Goal: Information Seeking & Learning: Check status

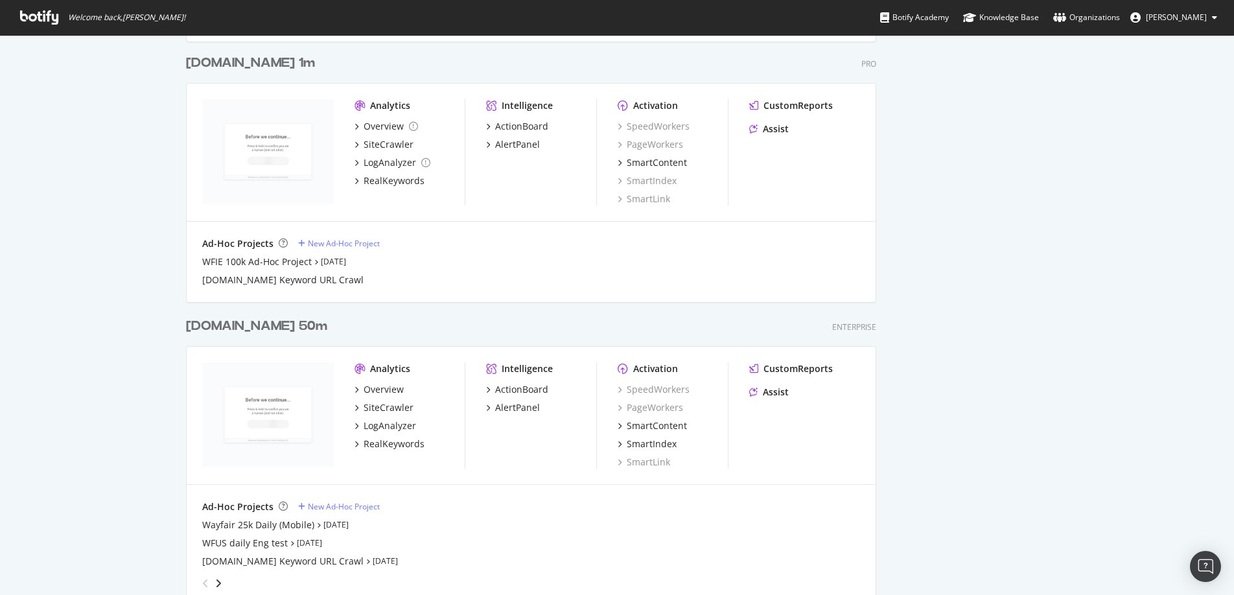
scroll to position [1569, 0]
click at [216, 328] on div "[DOMAIN_NAME] 50m" at bounding box center [256, 324] width 141 height 19
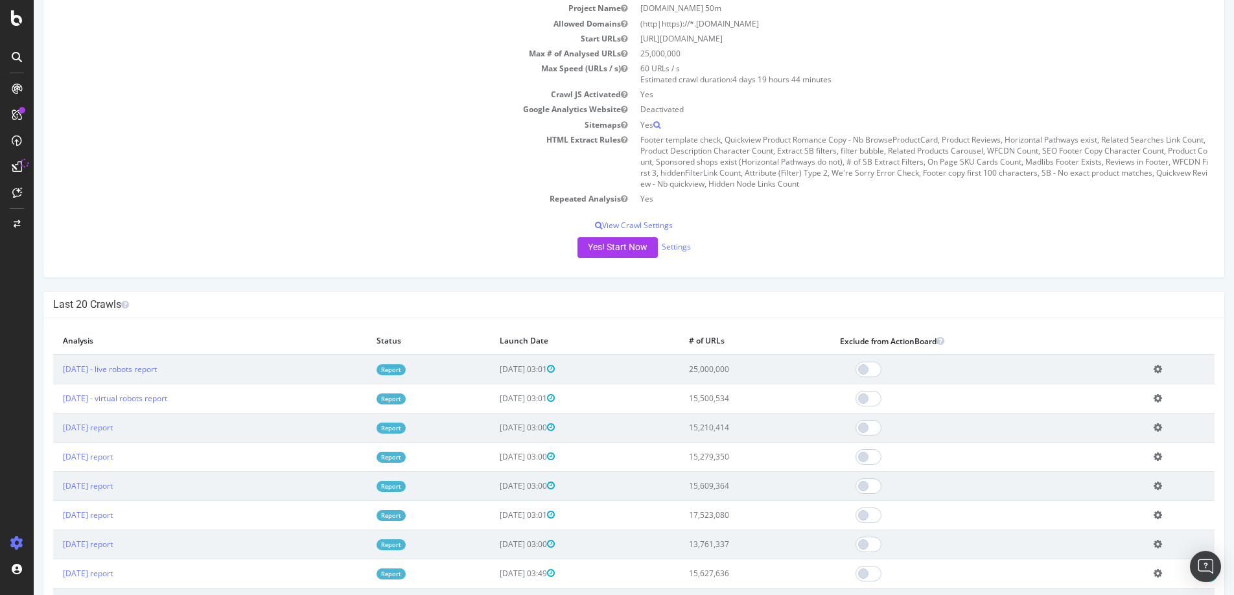
scroll to position [153, 0]
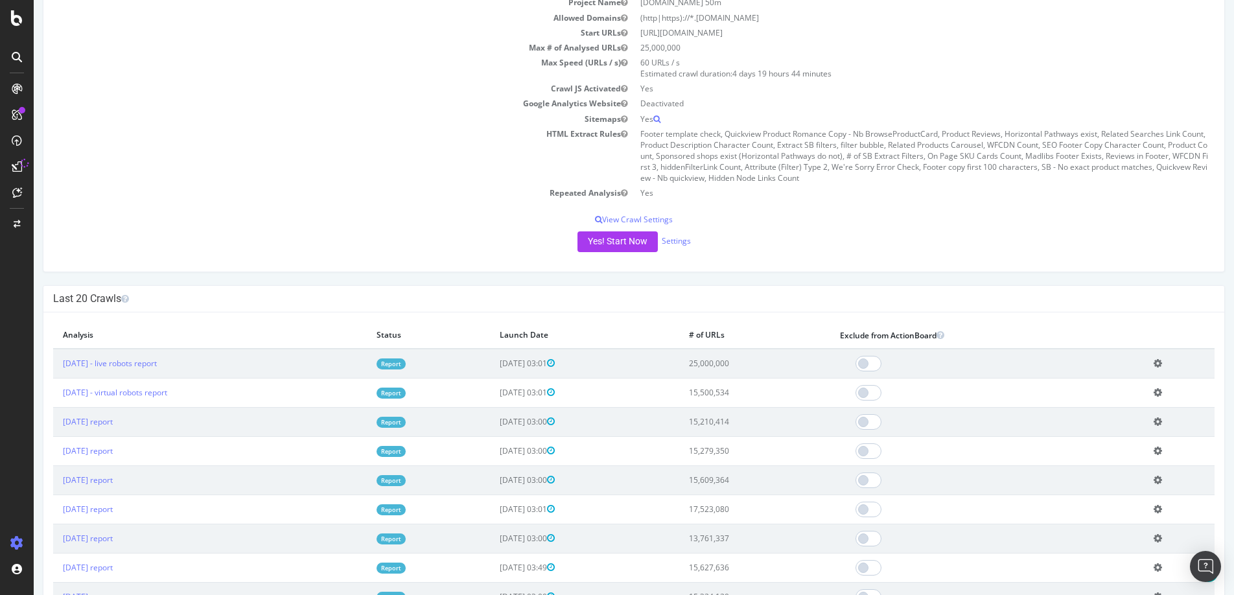
click at [679, 364] on td "[DATE] 03:01" at bounding box center [584, 364] width 189 height 30
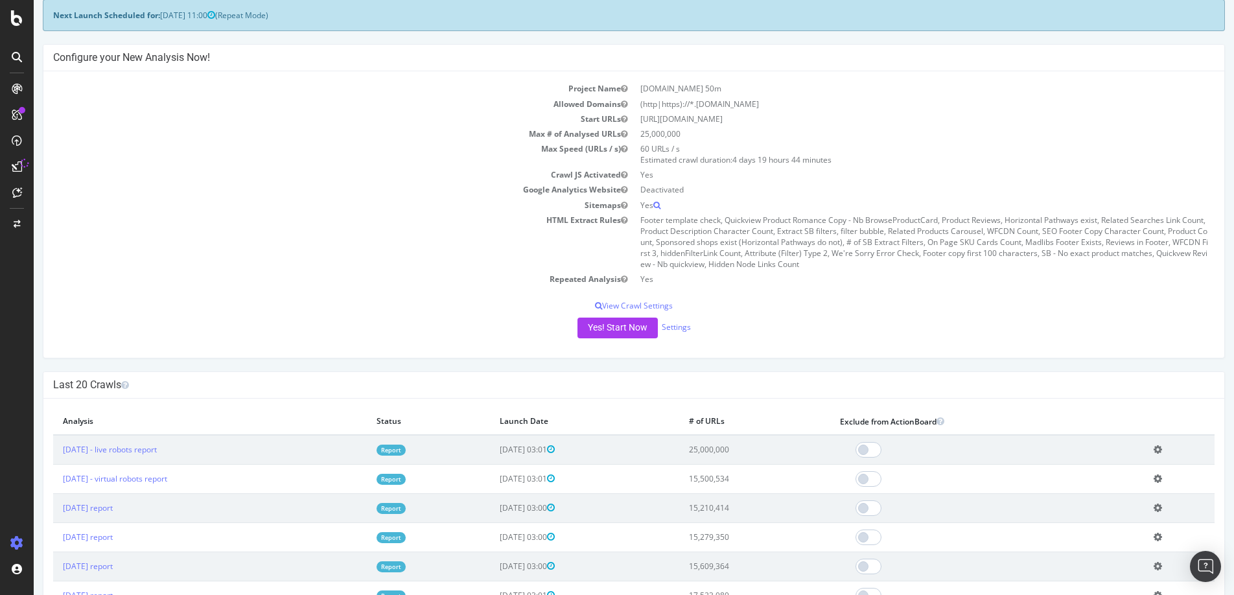
scroll to position [79, 0]
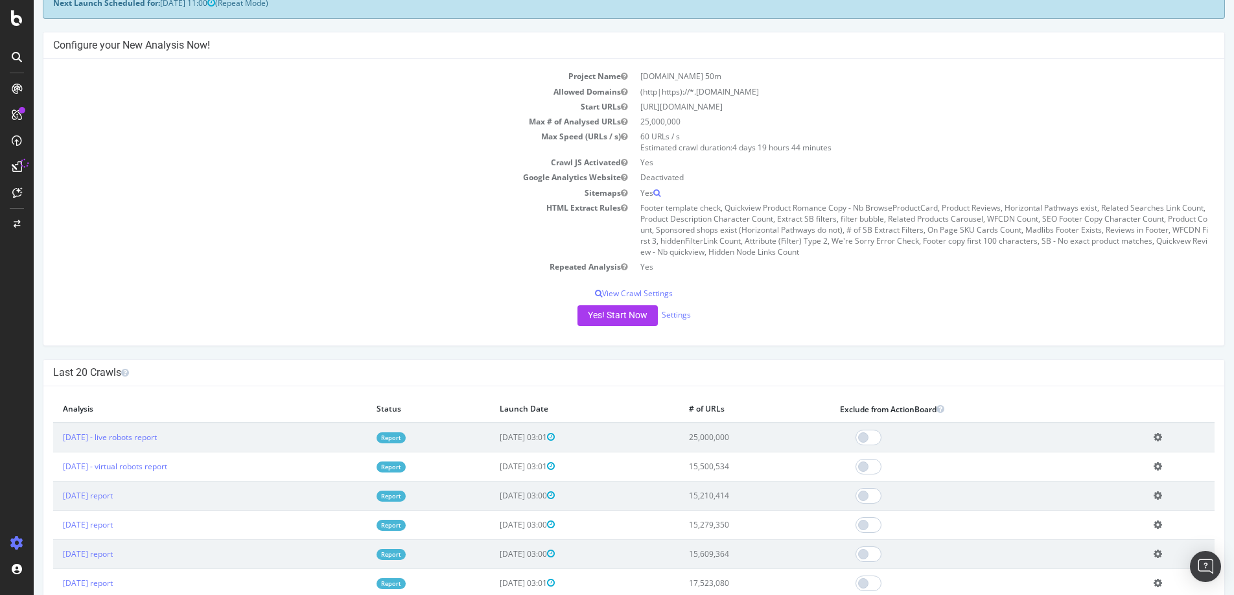
click at [643, 442] on td "[DATE] 03:01" at bounding box center [584, 438] width 189 height 30
click at [112, 442] on link "[DATE] - live robots report" at bounding box center [110, 437] width 94 height 11
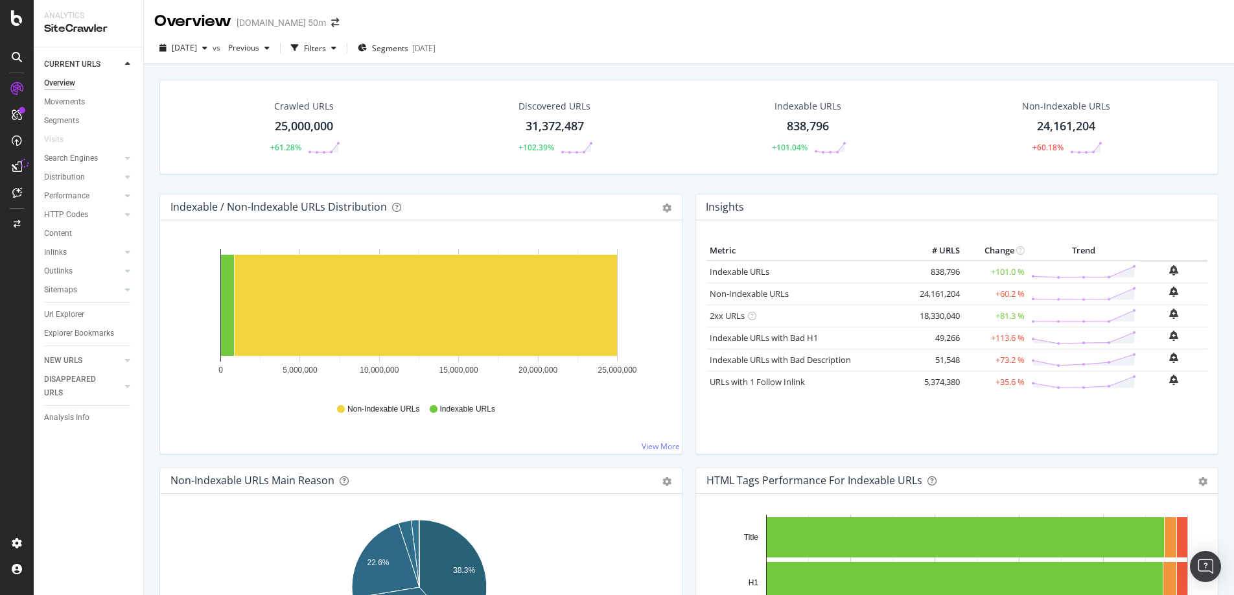
click at [654, 16] on div "Overview [DOMAIN_NAME] 50m" at bounding box center [689, 16] width 1091 height 32
click at [690, 184] on div "Crawled URLs 25,000,000 +61.28% Discovered URLs 31,372,487 +102.39% Indexable U…" at bounding box center [689, 137] width 1072 height 114
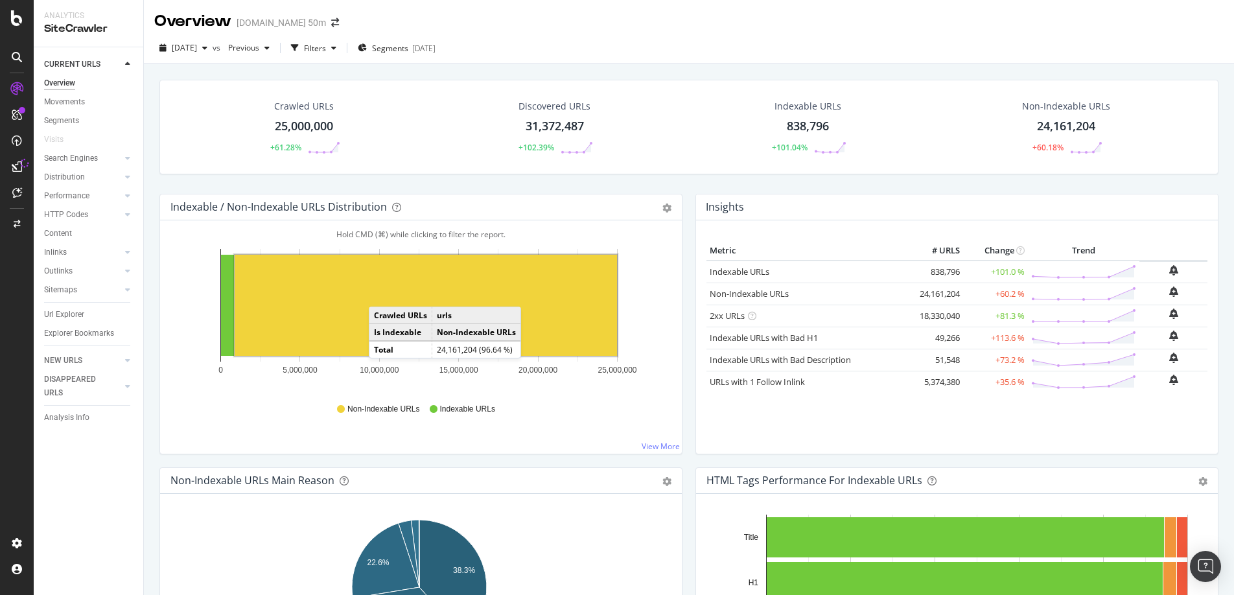
click at [382, 294] on rect "A chart." at bounding box center [426, 305] width 383 height 101
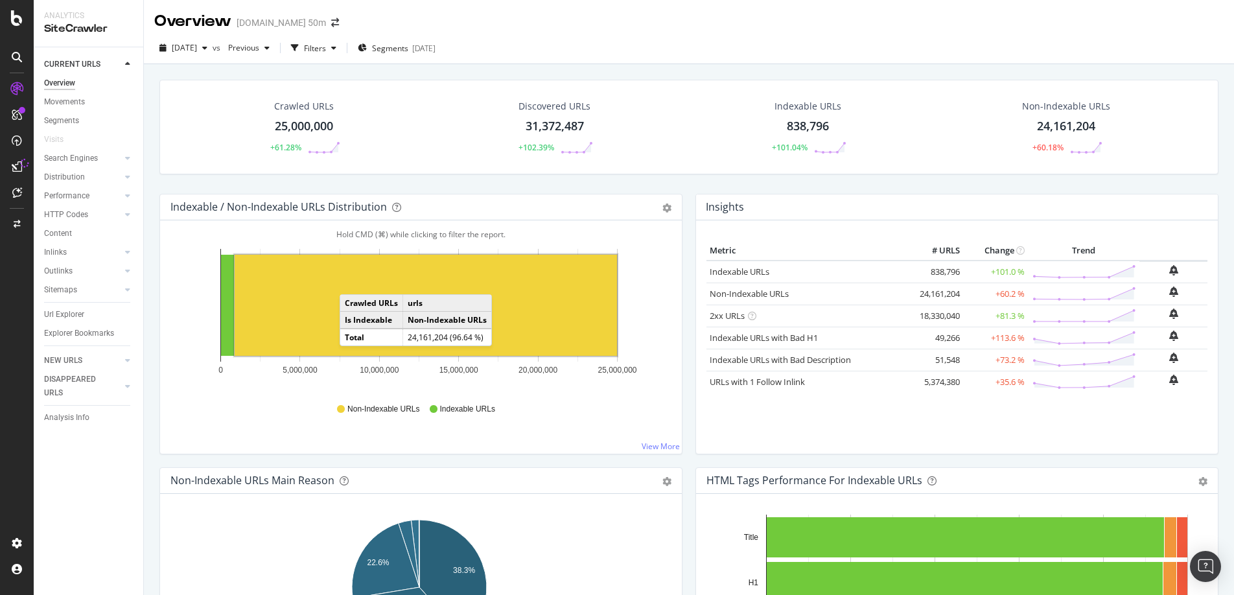
click at [352, 282] on rect "A chart." at bounding box center [426, 305] width 383 height 101
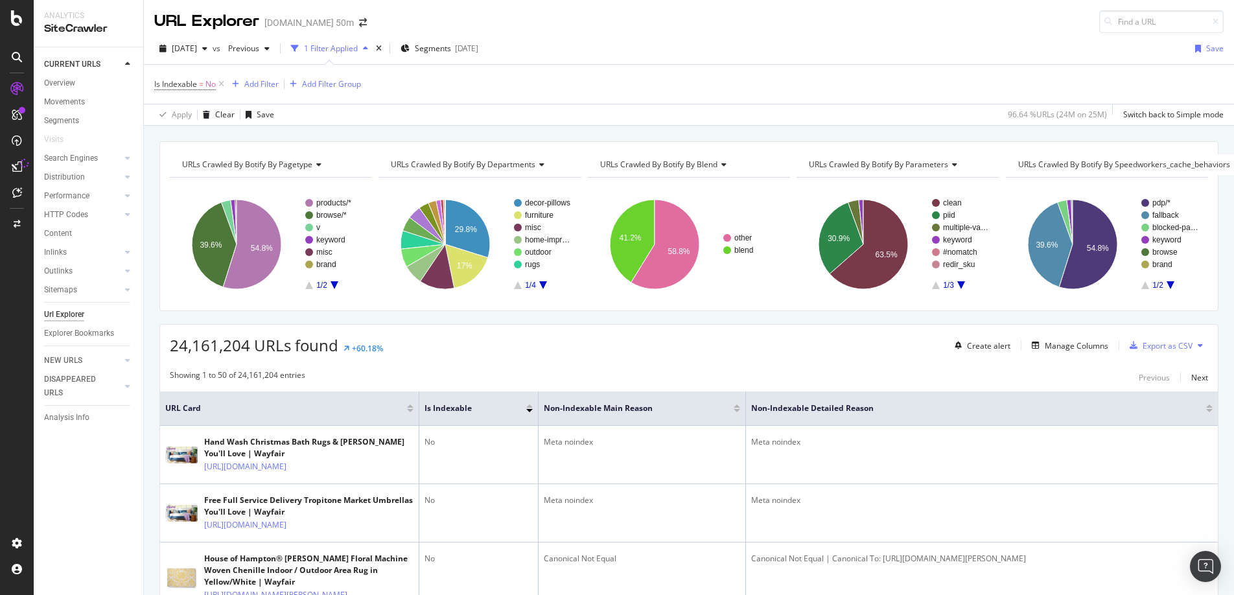
click at [626, 75] on div "Is Indexable = No Add Filter Add Filter Group" at bounding box center [689, 84] width 1070 height 39
click at [615, 15] on div "URL Explorer [DOMAIN_NAME] 50m" at bounding box center [689, 16] width 1091 height 33
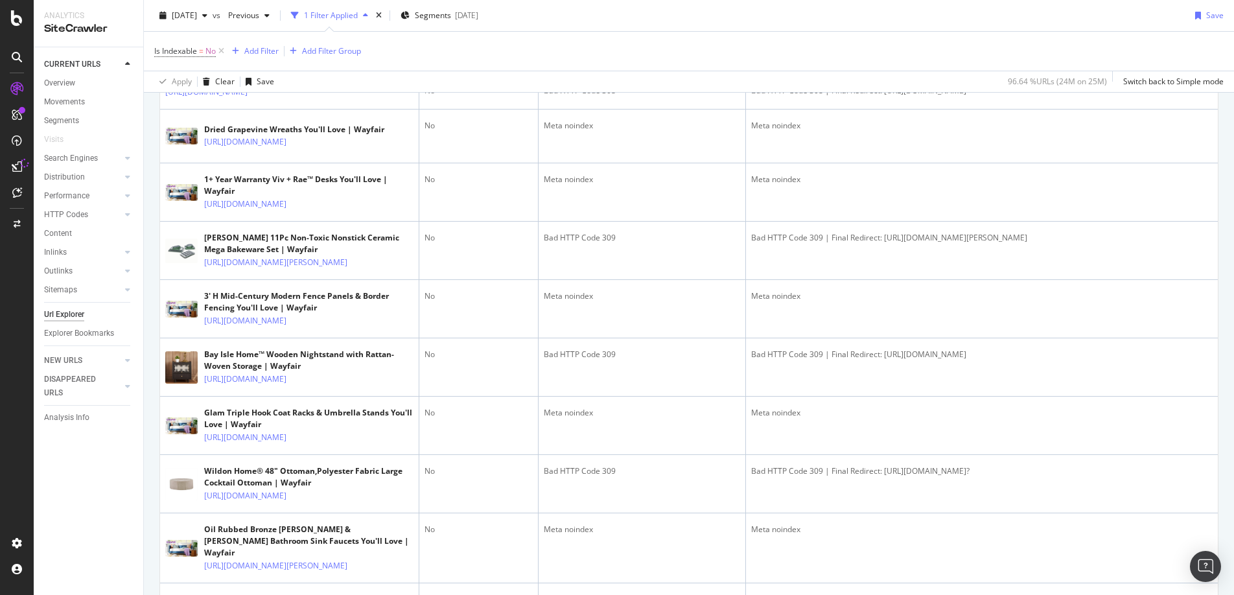
scroll to position [796, 0]
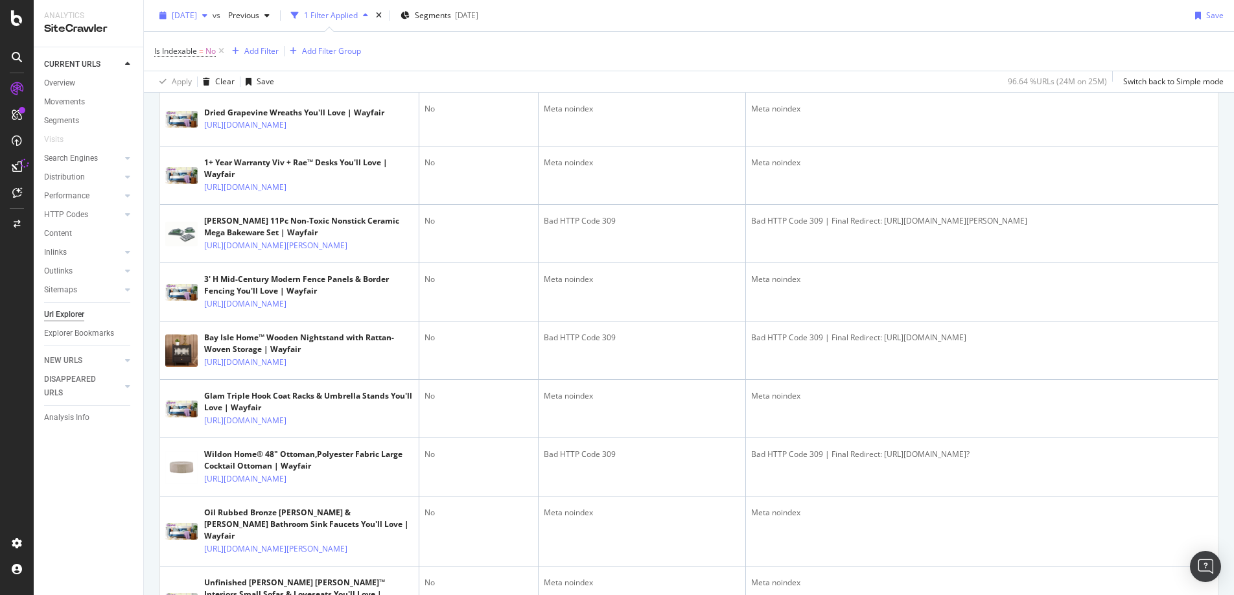
click at [199, 8] on div "[DATE]" at bounding box center [183, 15] width 58 height 19
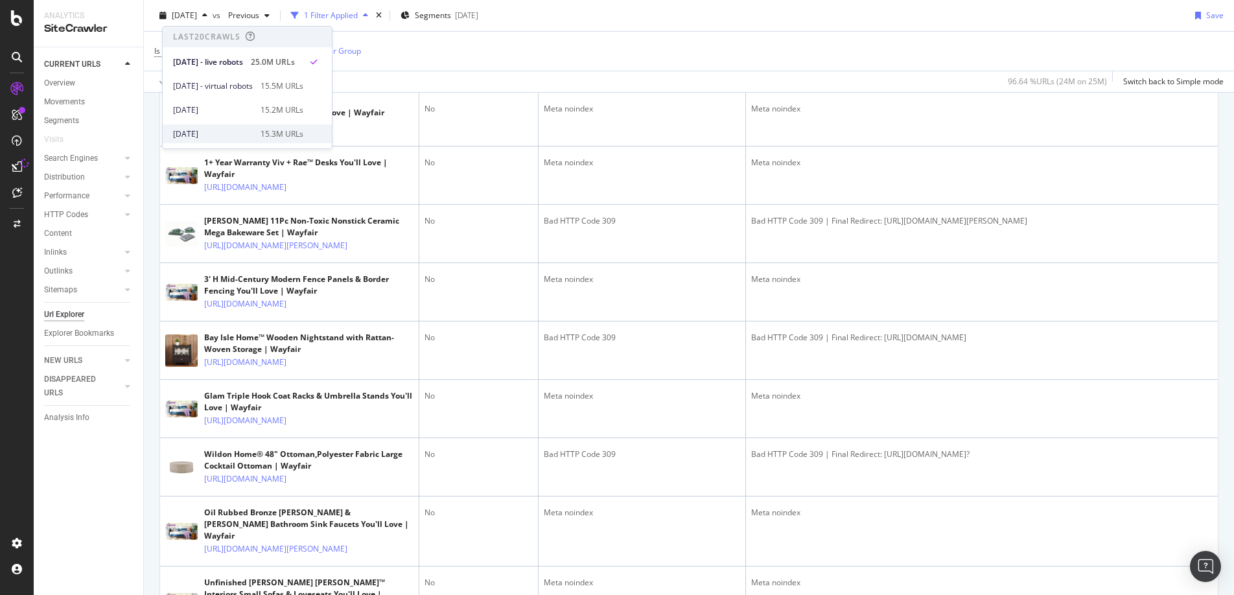
click at [202, 134] on div "[DATE]" at bounding box center [213, 134] width 80 height 12
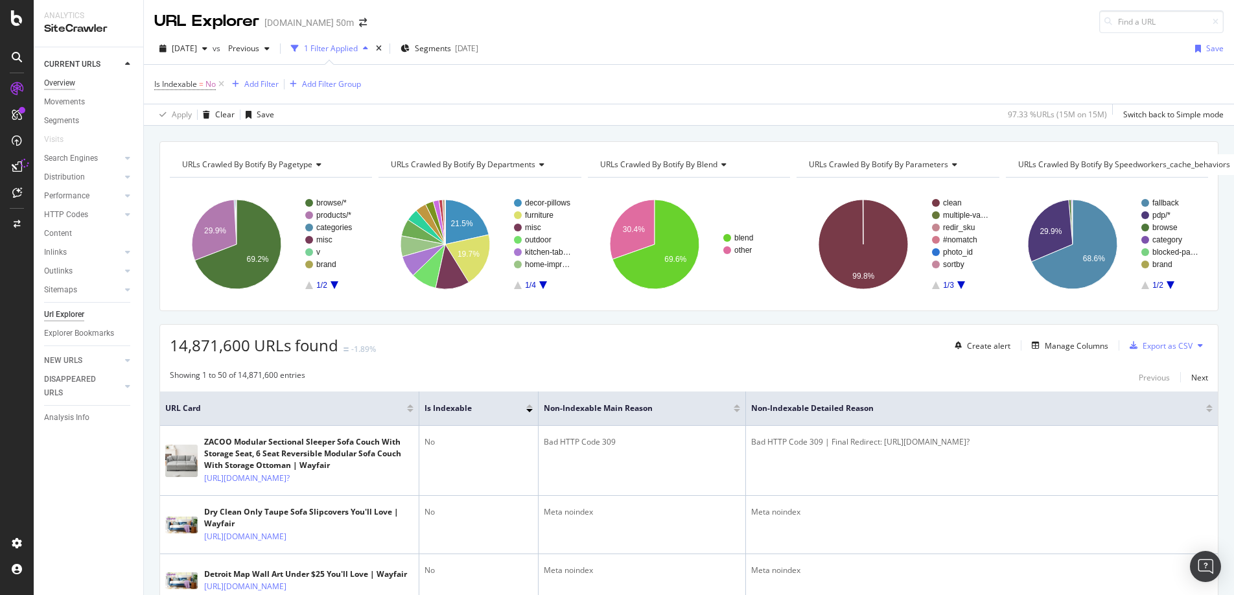
click at [54, 84] on div "Overview" at bounding box center [59, 84] width 31 height 14
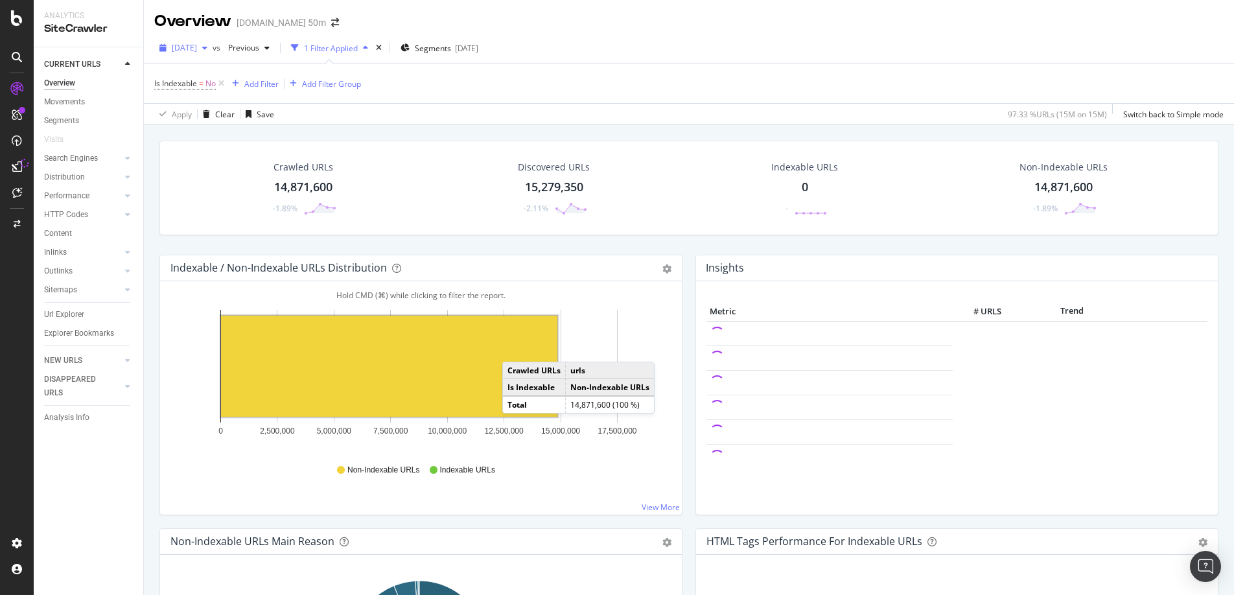
click at [213, 46] on div "button" at bounding box center [205, 48] width 16 height 8
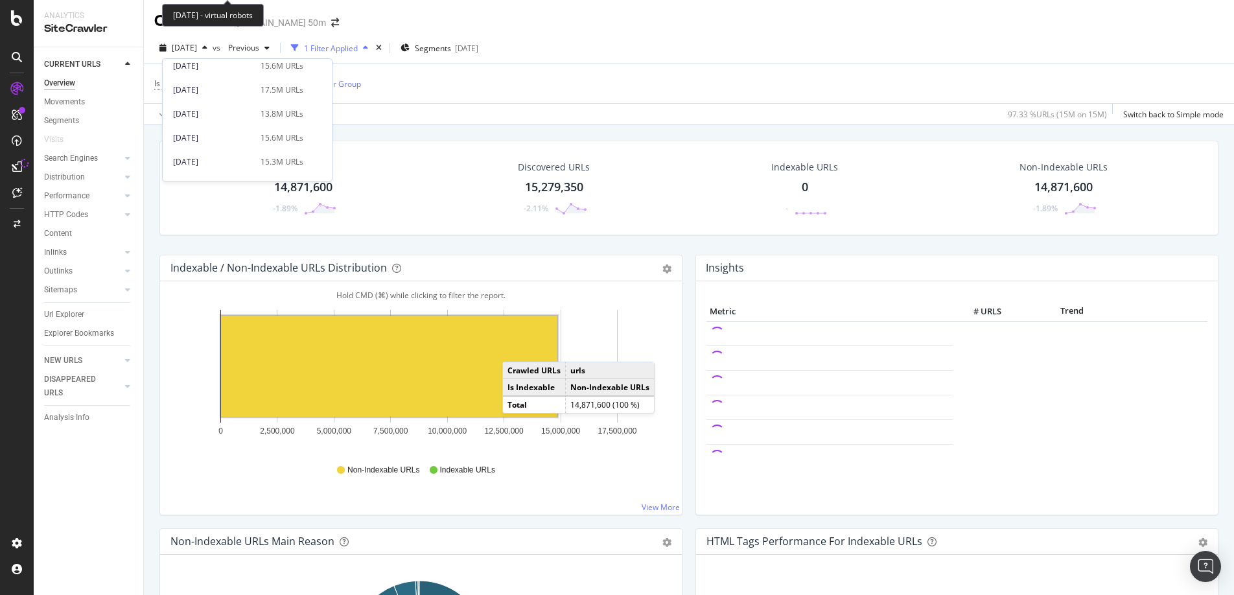
scroll to position [130, 0]
click at [234, 134] on div "[DATE]" at bounding box center [213, 133] width 80 height 12
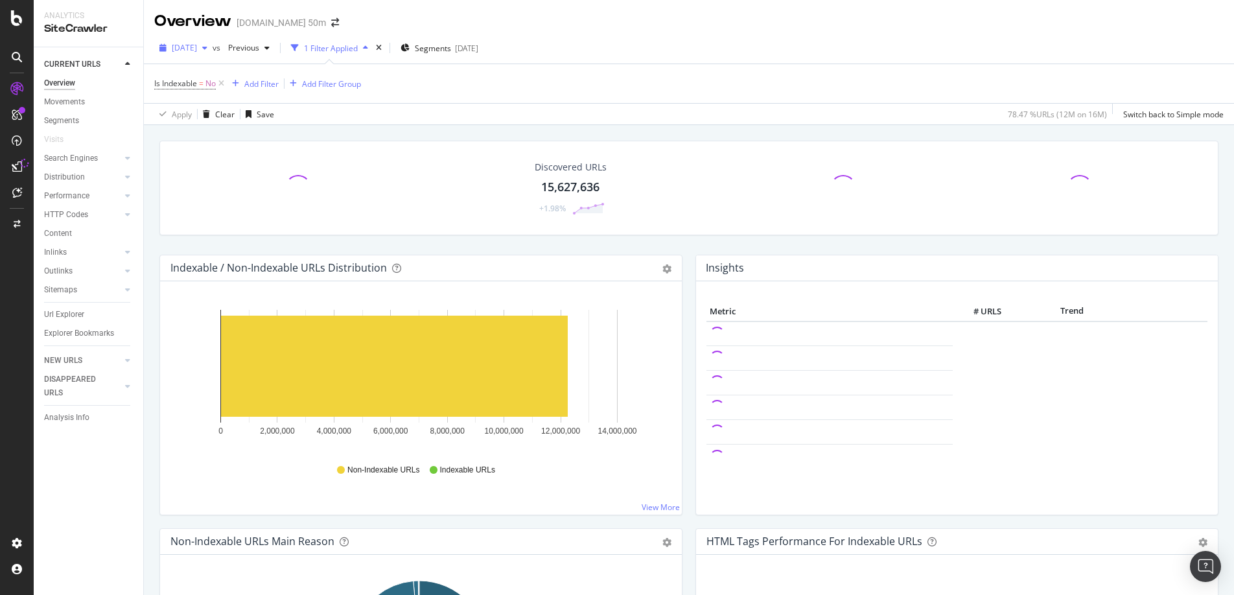
click at [213, 53] on div "[DATE]" at bounding box center [183, 47] width 58 height 19
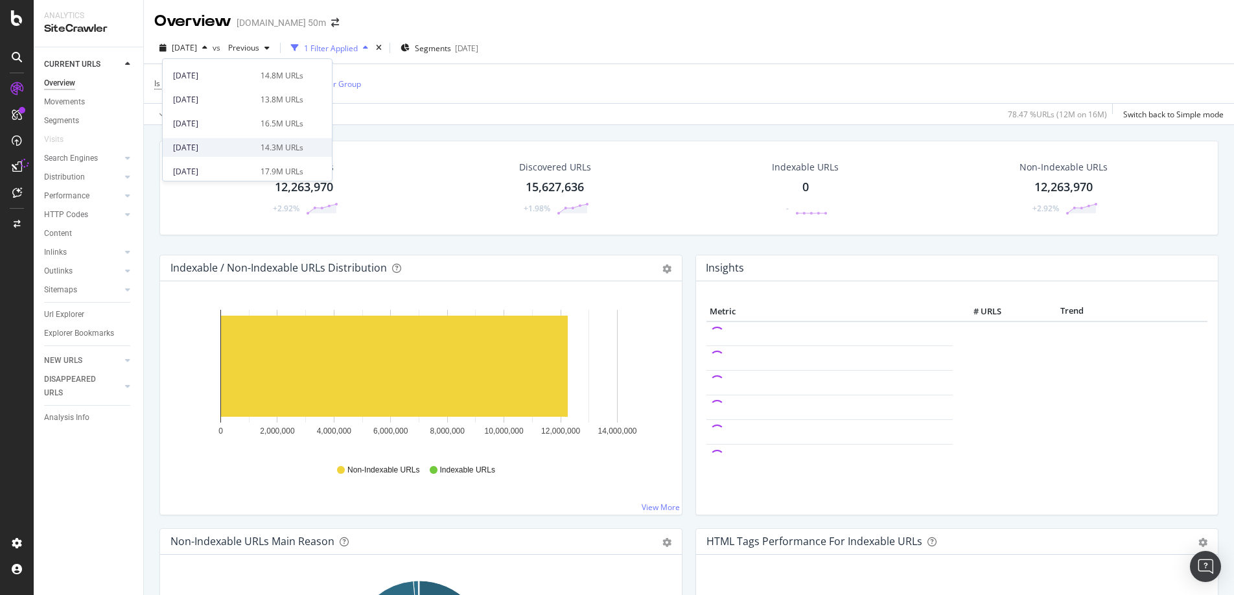
click at [242, 149] on div "[DATE]" at bounding box center [213, 148] width 80 height 12
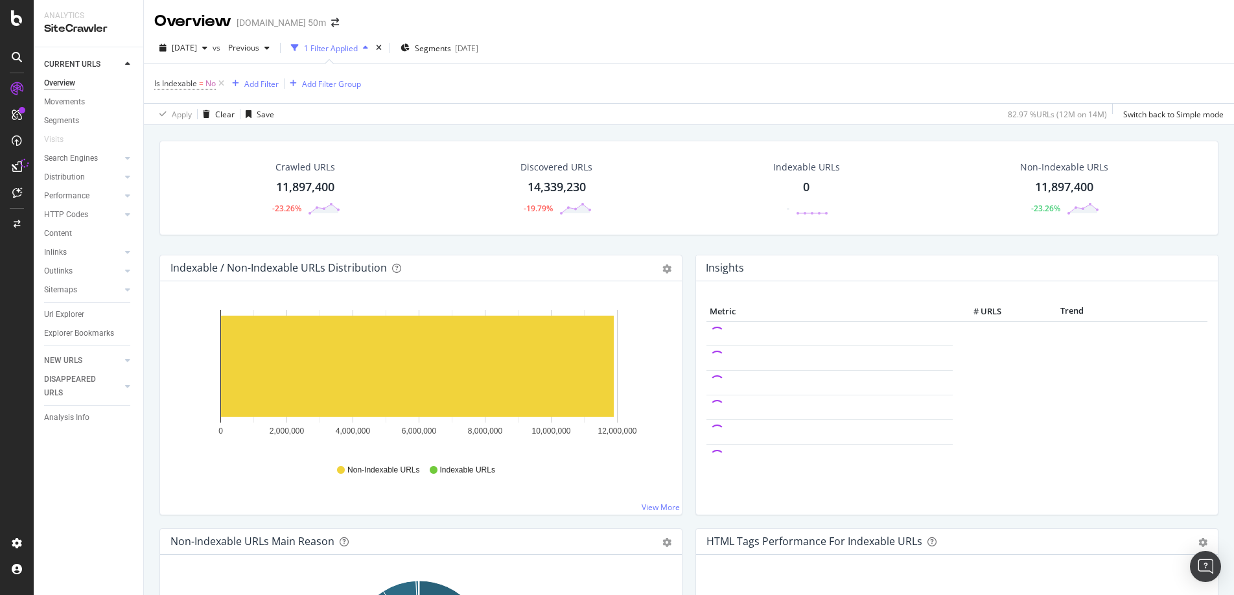
click at [585, 38] on div "[DATE] vs Previous 1 Filter Applied Segments [DATE]" at bounding box center [689, 51] width 1091 height 26
click at [197, 45] on span "[DATE]" at bounding box center [184, 47] width 25 height 11
click at [213, 163] on div "[DATE]" at bounding box center [213, 161] width 80 height 12
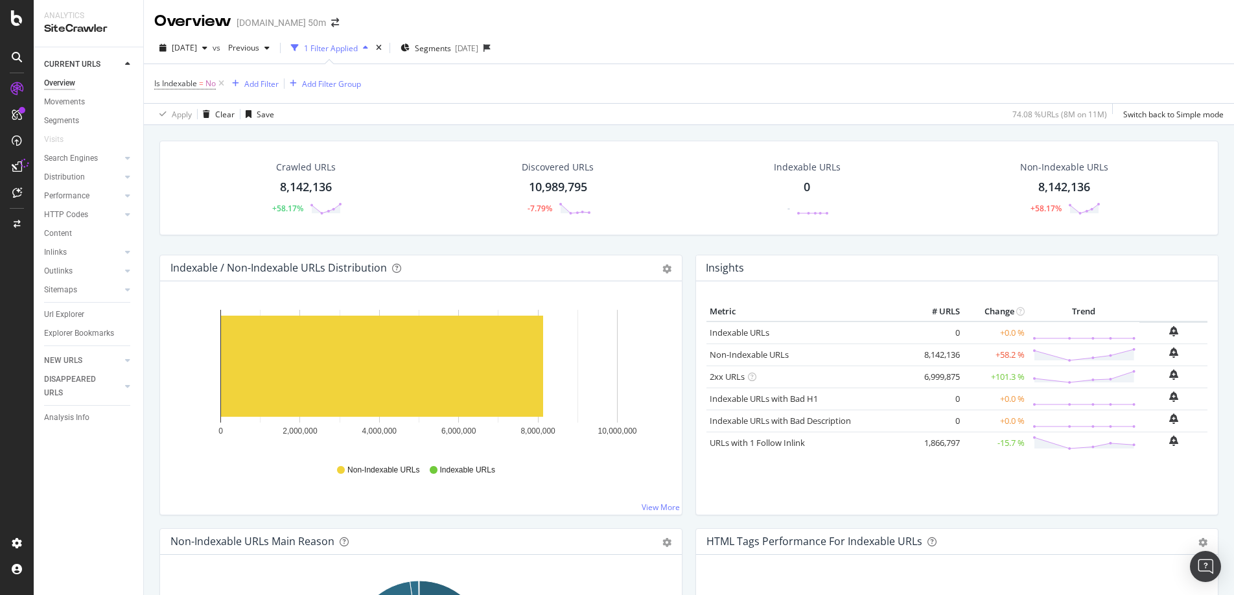
click at [687, 249] on div "Crawled URLs 8,142,136 +58.17% Discovered URLs 10,989,795 -7.79% Indexable URLs…" at bounding box center [689, 198] width 1072 height 114
click at [689, 244] on div "Crawled URLs 8,142,136 +58.17% Discovered URLs 10,989,795 -7.79% Indexable URLs…" at bounding box center [689, 198] width 1072 height 114
click at [679, 244] on div "Crawled URLs 8,142,136 +58.17% Discovered URLs 10,989,795 -7.79% Indexable URLs…" at bounding box center [689, 198] width 1072 height 114
click at [685, 246] on div "Crawled URLs 8,142,136 +58.17% Discovered URLs 10,989,795 -7.79% Indexable URLs…" at bounding box center [689, 198] width 1072 height 114
